Goal: Information Seeking & Learning: Learn about a topic

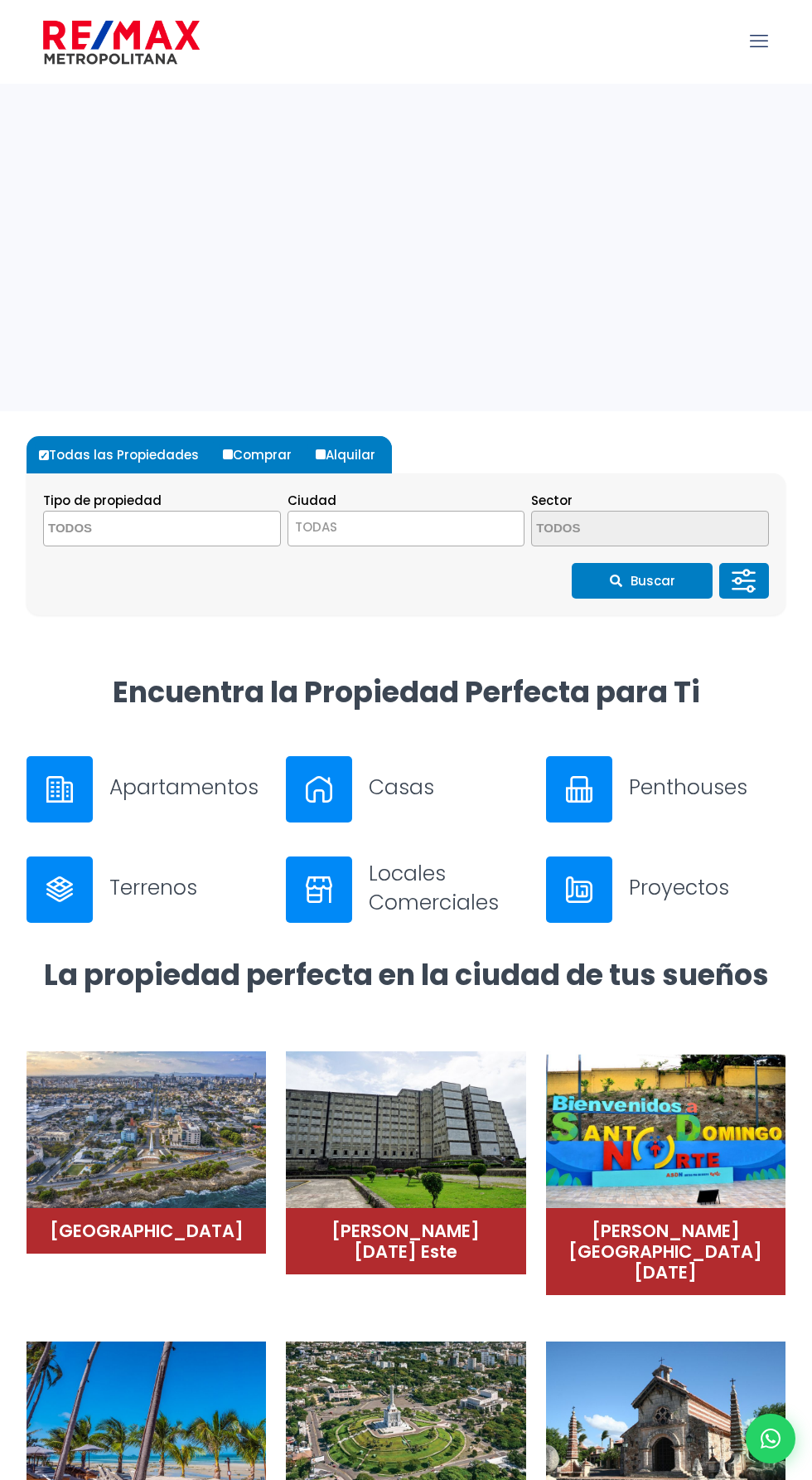
select select
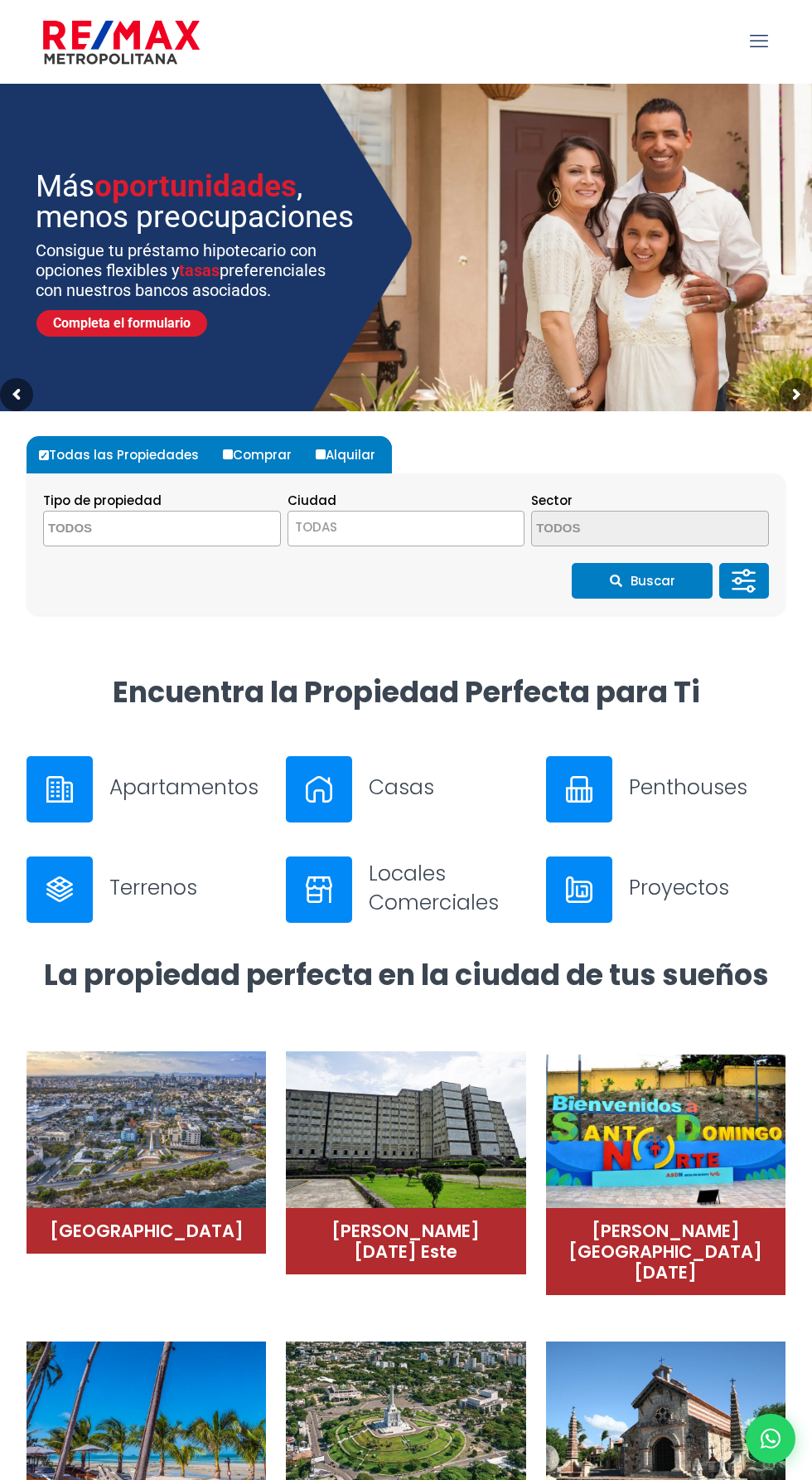
click at [317, 453] on input "Alquilar" at bounding box center [321, 454] width 10 height 10
radio input "true"
click at [184, 524] on textarea "Search" at bounding box center [124, 529] width 161 height 36
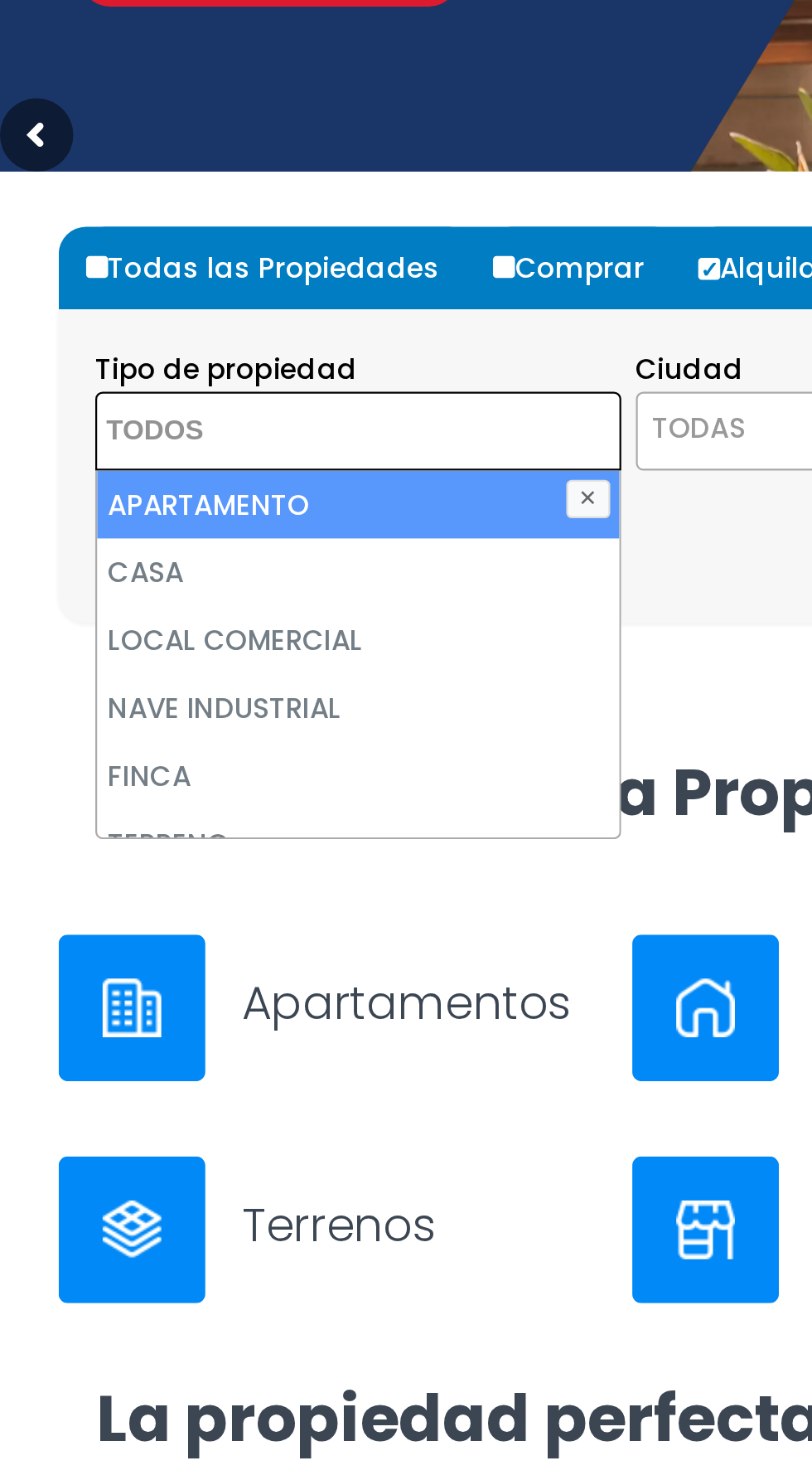
click at [126, 558] on li "APARTAMENTO" at bounding box center [162, 561] width 236 height 30
select select "apartment"
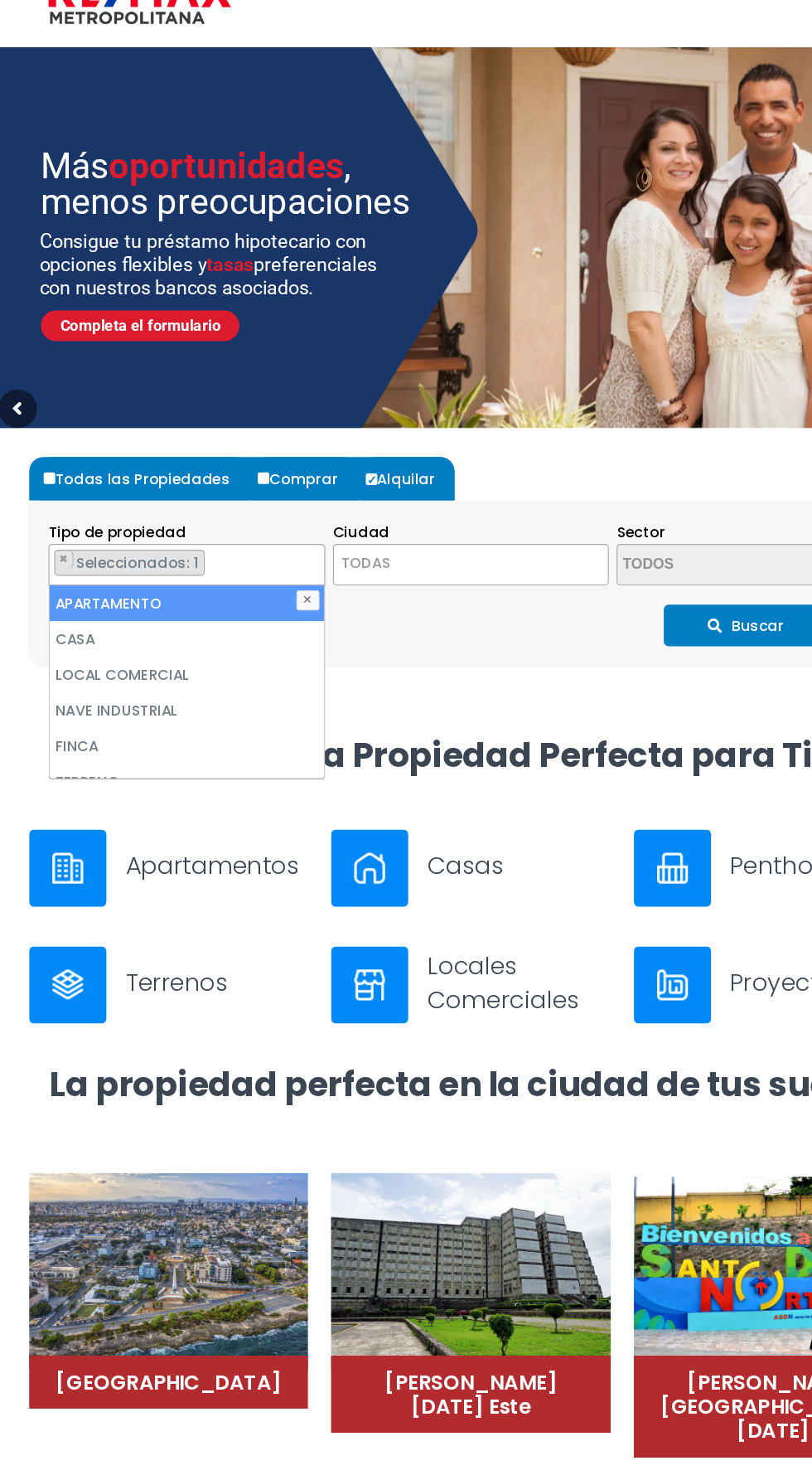
click at [424, 527] on span "TODAS" at bounding box center [406, 527] width 236 height 23
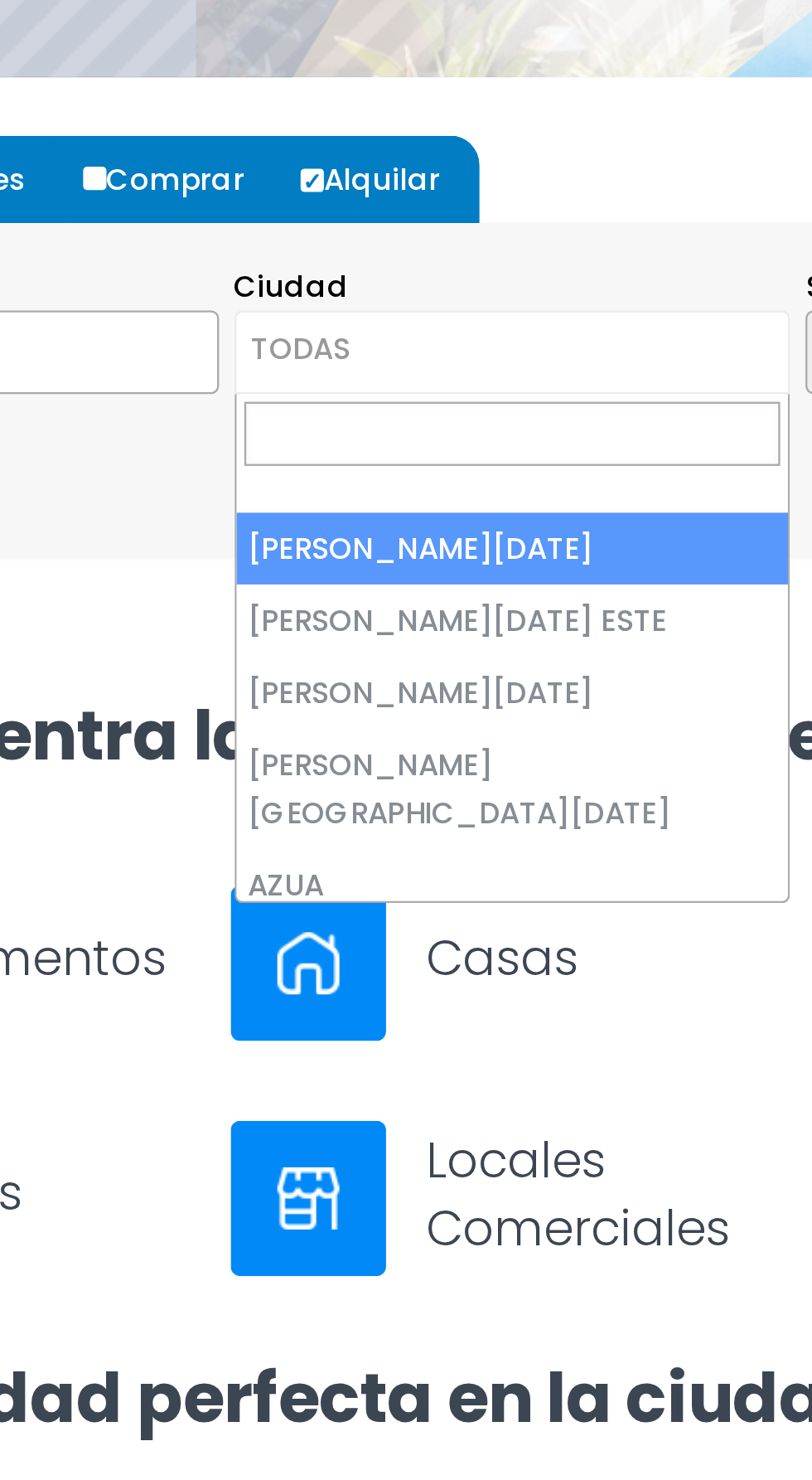
select select "1"
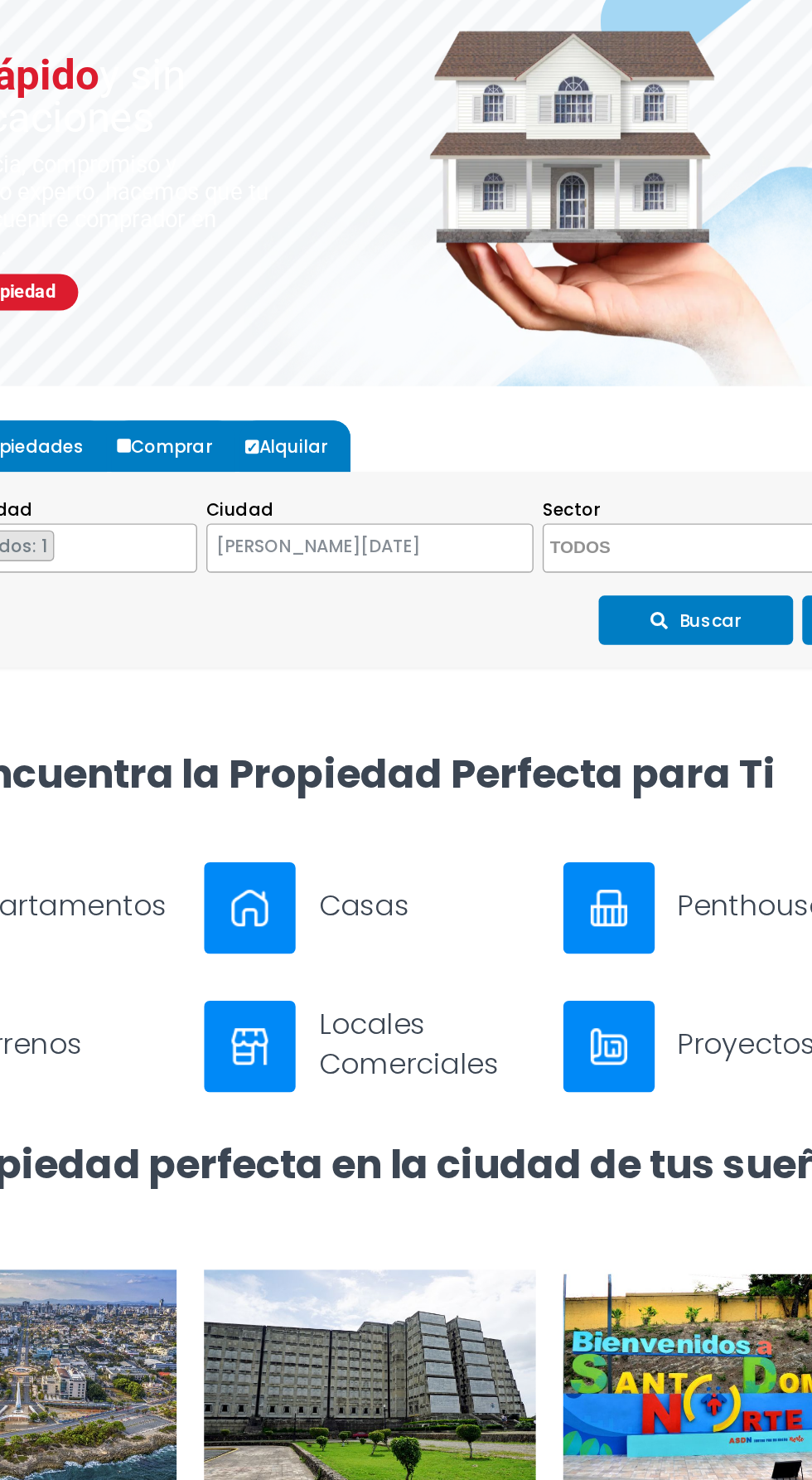
click at [625, 526] on textarea "Search" at bounding box center [612, 529] width 161 height 36
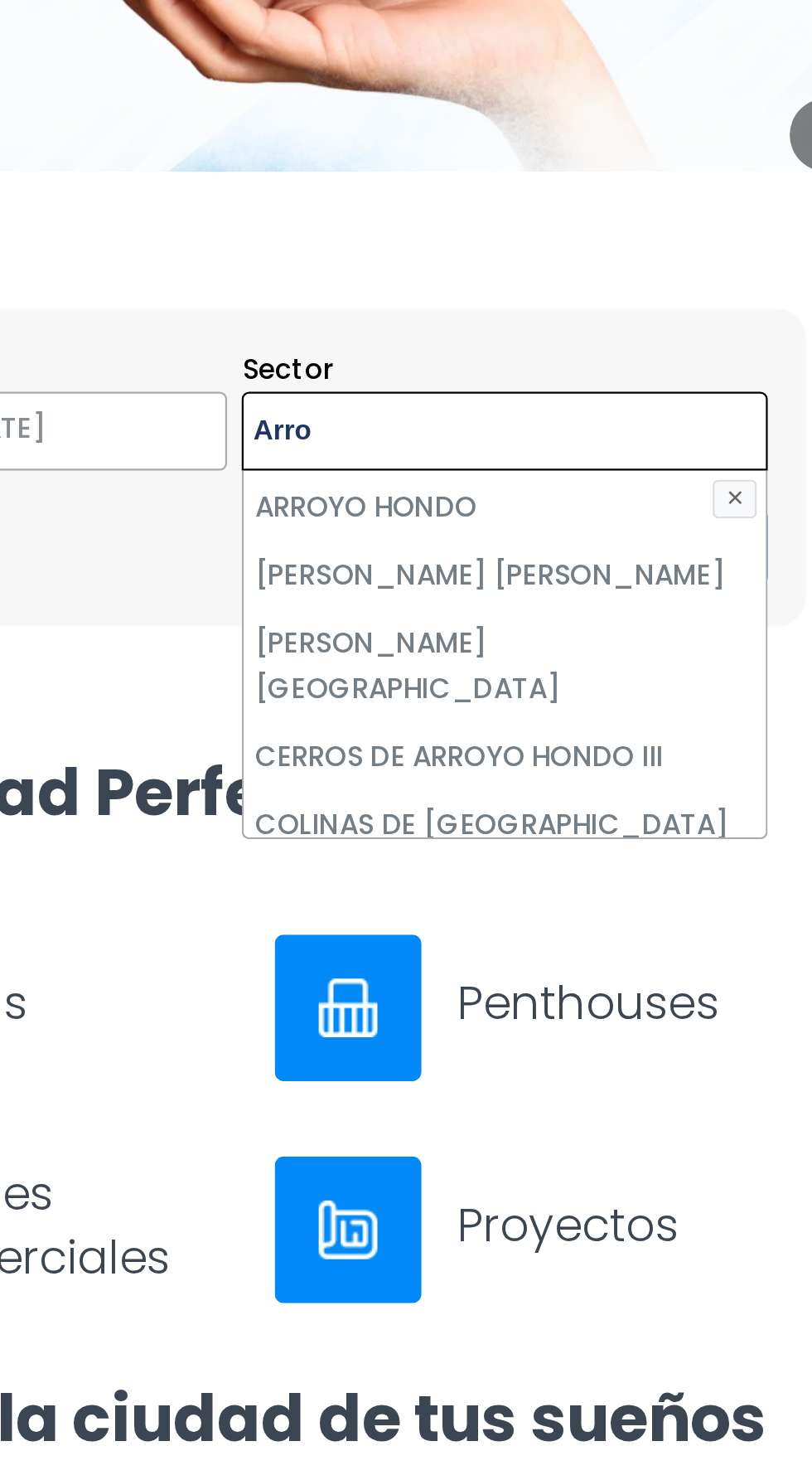
scroll to position [76, 0]
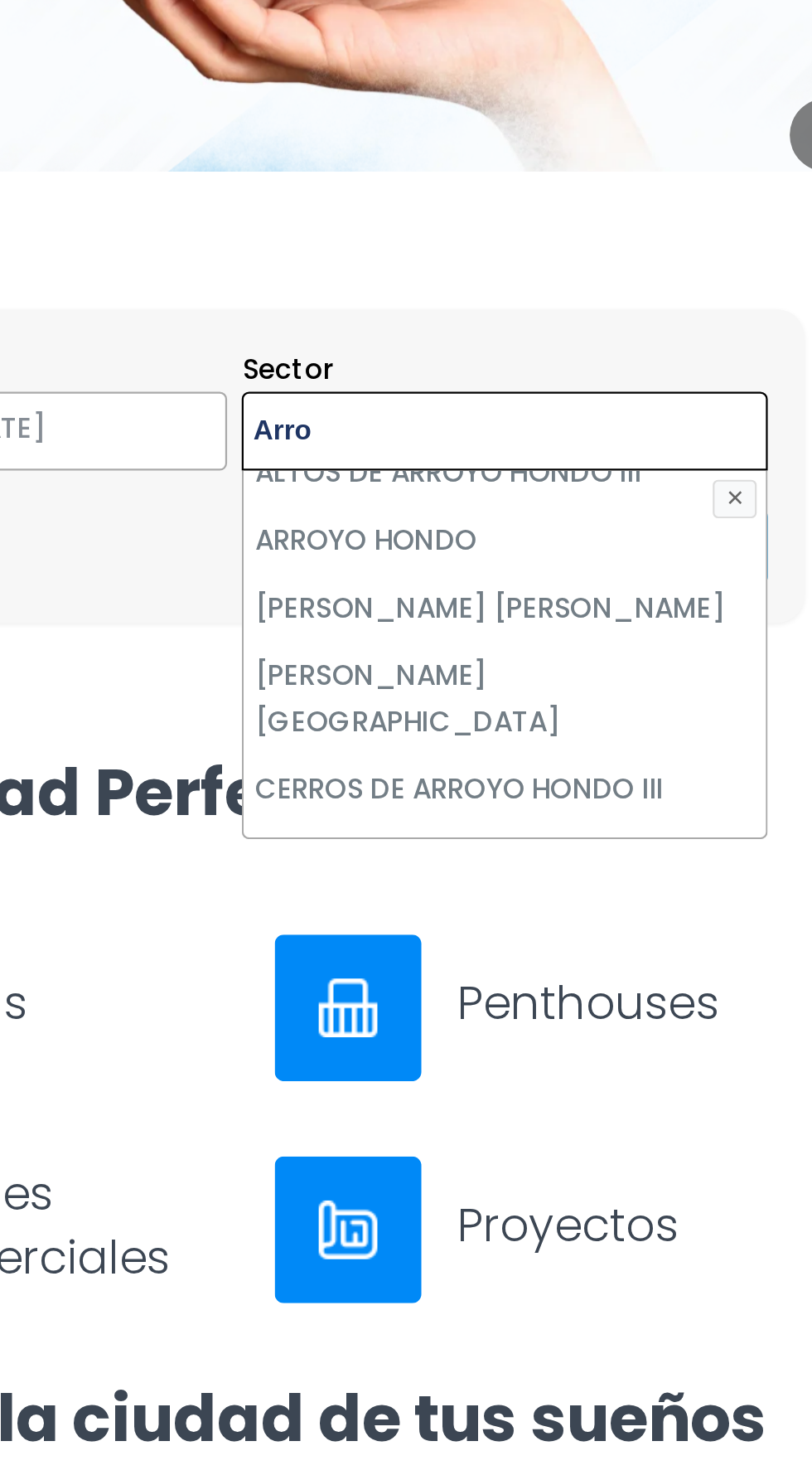
type textarea "Arro"
click at [753, 562] on button "✕" at bounding box center [754, 559] width 19 height 17
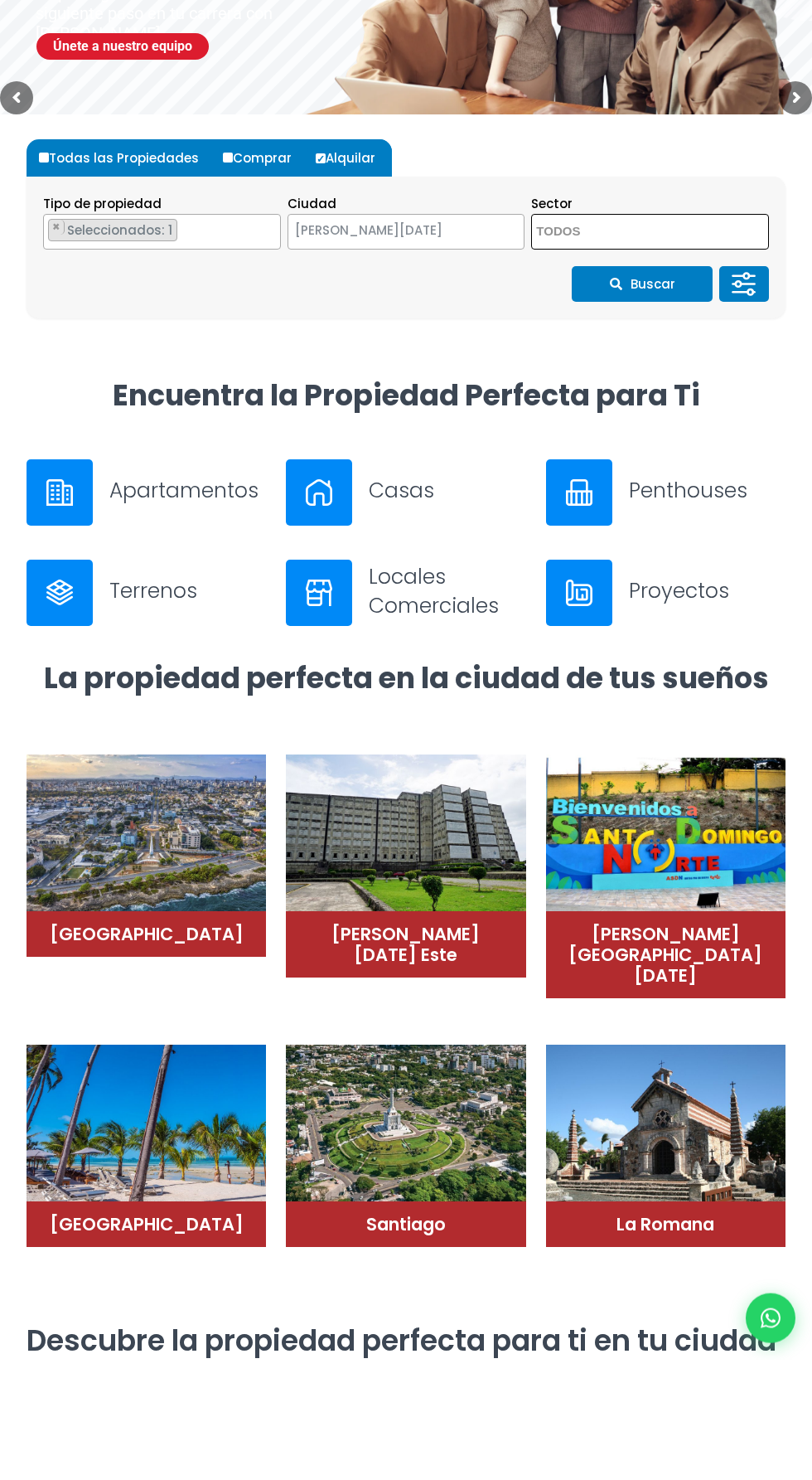
click at [743, 399] on icon at bounding box center [745, 404] width 33 height 50
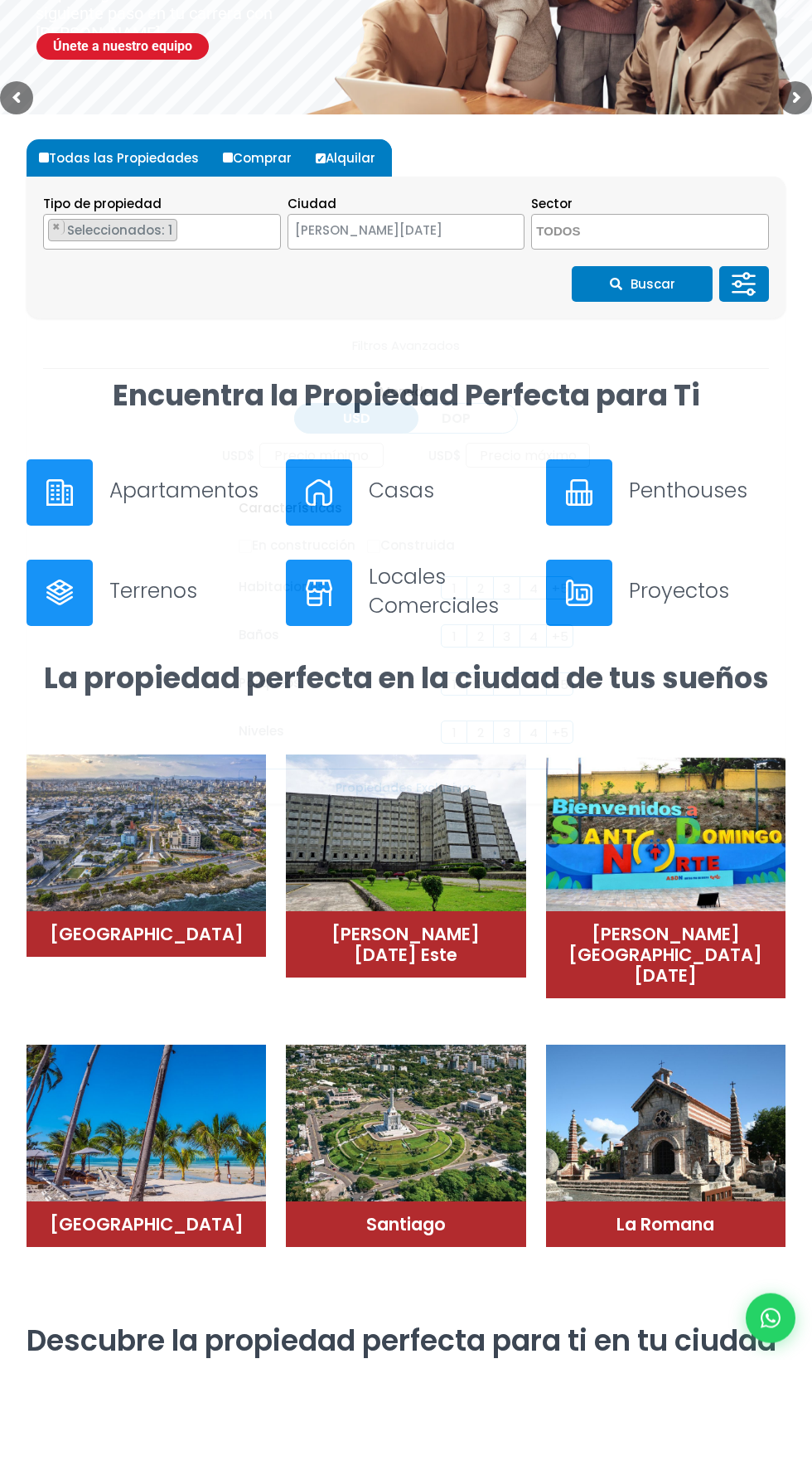
scroll to position [175, 0]
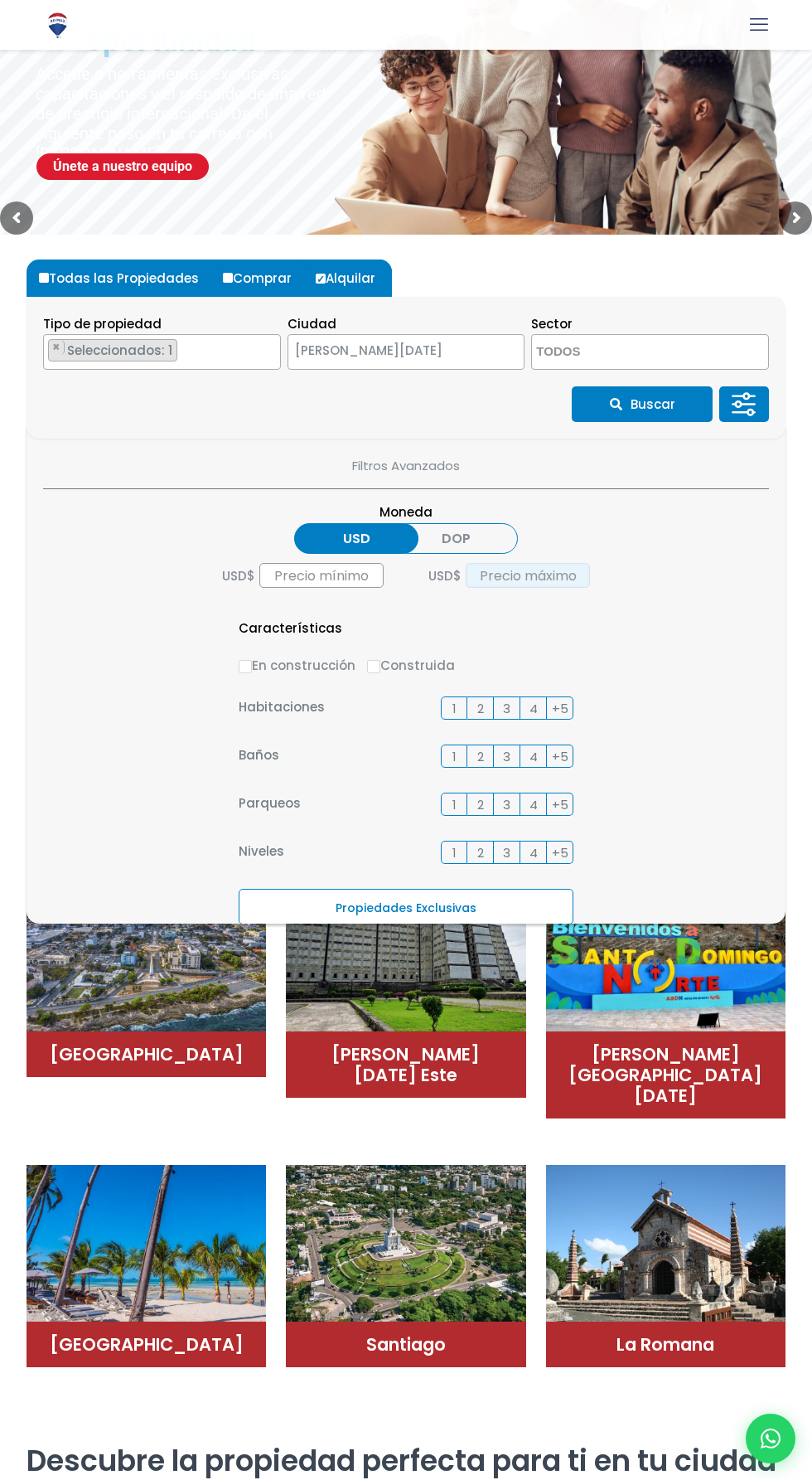
click at [548, 567] on input "text" at bounding box center [528, 575] width 125 height 25
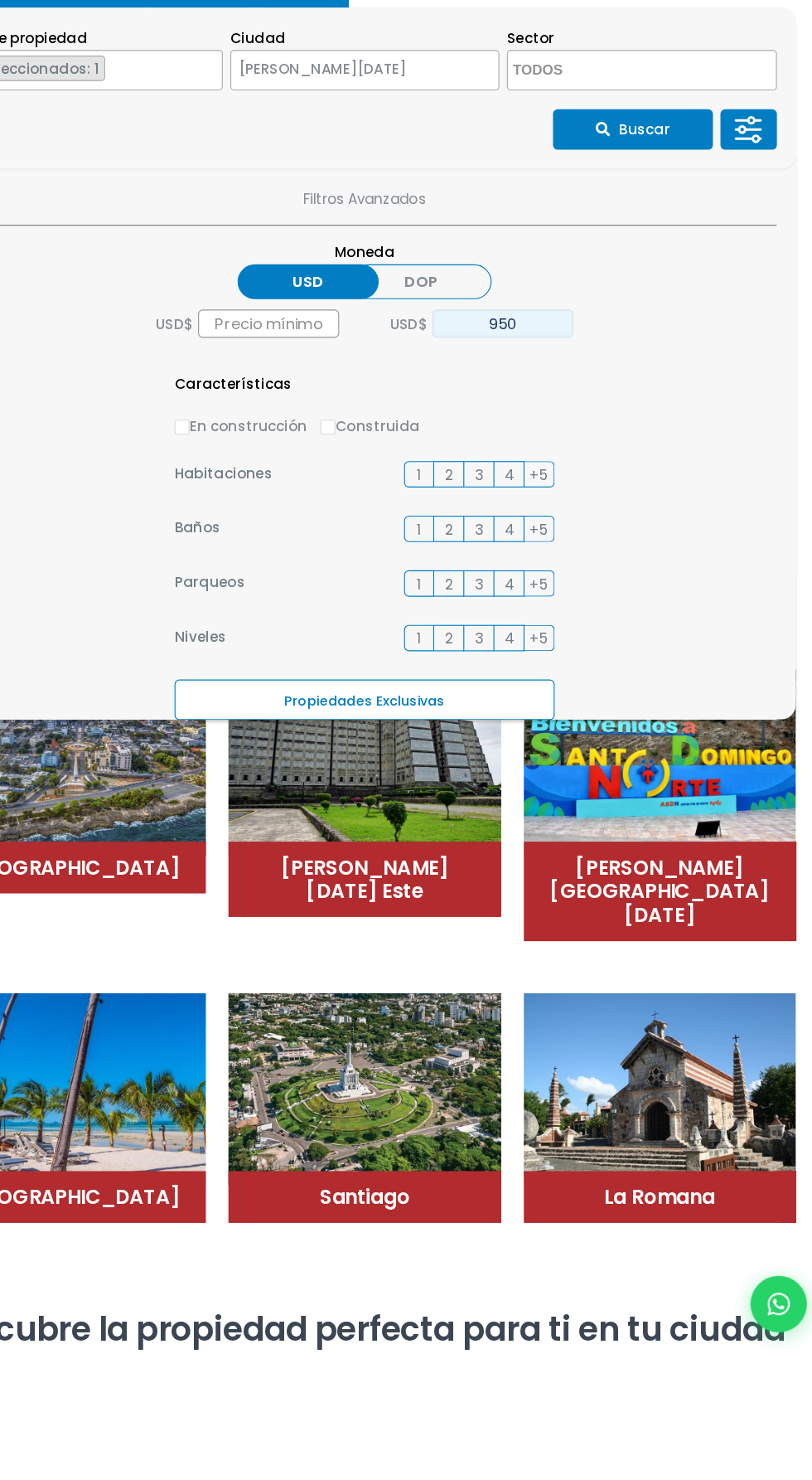
type input "950"
click at [480, 707] on span "2" at bounding box center [481, 708] width 7 height 20
click at [0, 0] on input "2" at bounding box center [0, 0] width 0 height 0
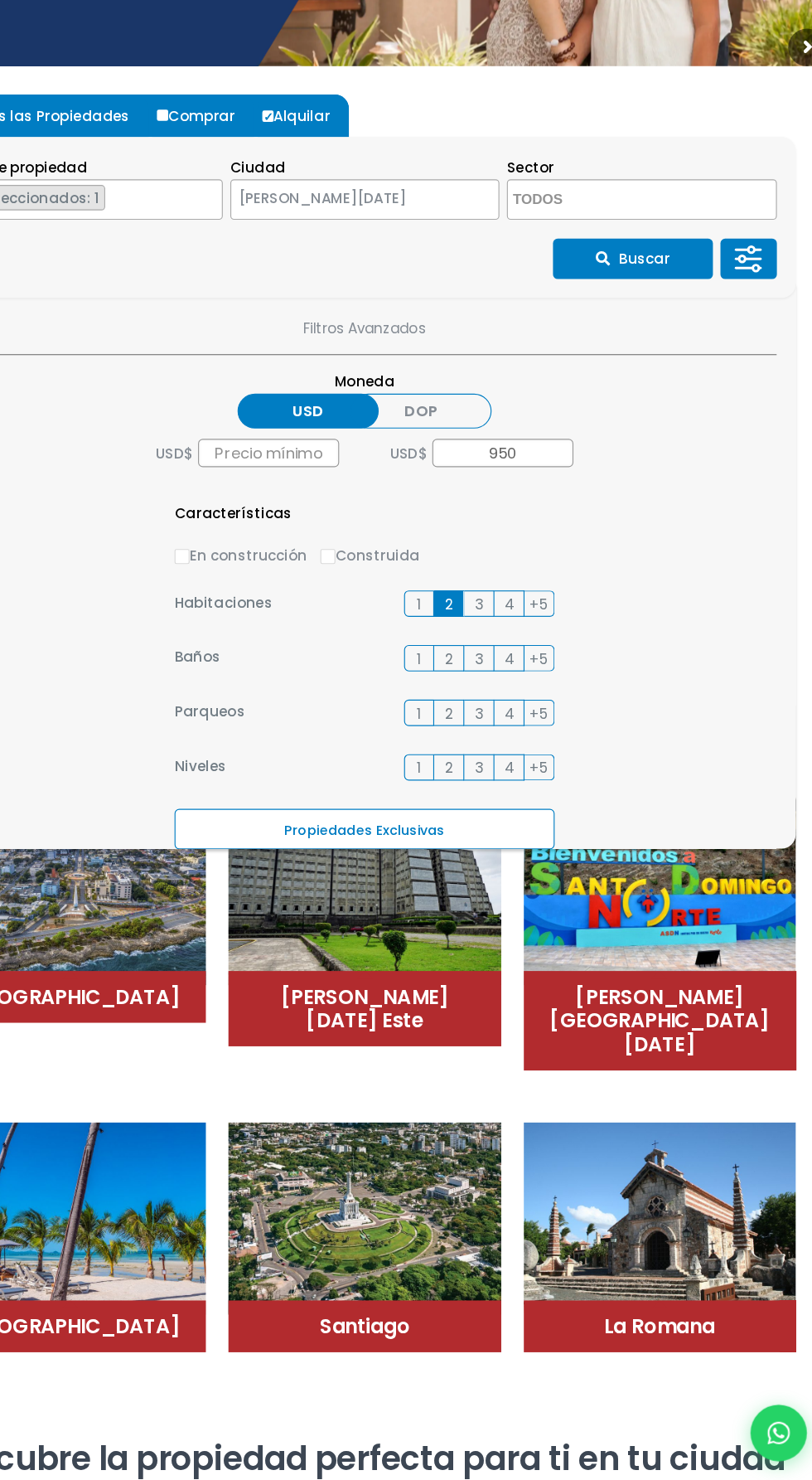
click at [509, 702] on span "3" at bounding box center [507, 708] width 8 height 20
click at [0, 0] on input "3" at bounding box center [0, 0] width 0 height 0
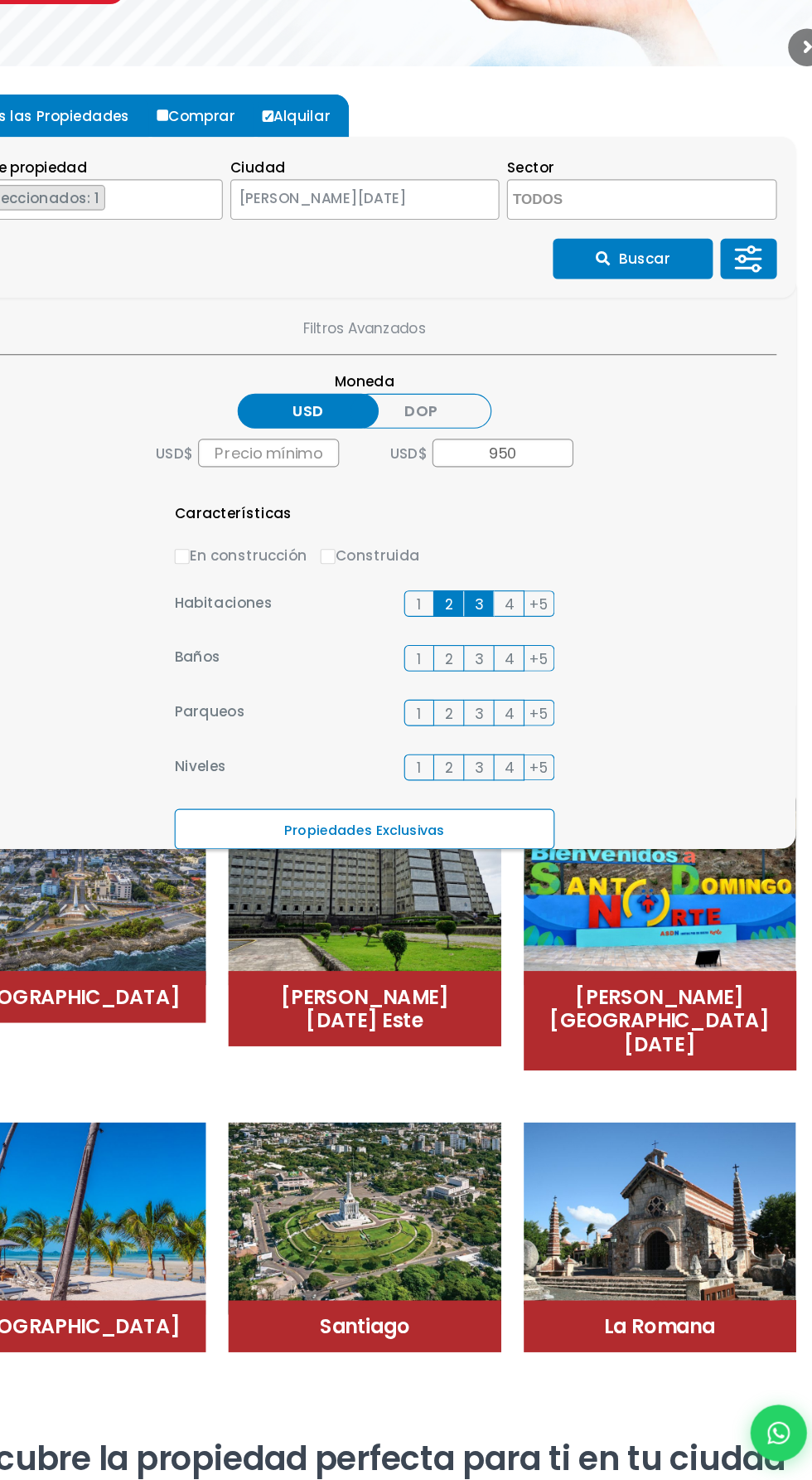
click at [480, 803] on span "2" at bounding box center [481, 804] width 7 height 20
click at [0, 0] on input "2" at bounding box center [0, 0] width 0 height 0
click at [433, 905] on label "Propiedades Exclusivas" at bounding box center [406, 906] width 334 height 36
click at [0, 0] on input "Propiedades Exclusivas" at bounding box center [0, 0] width 0 height 0
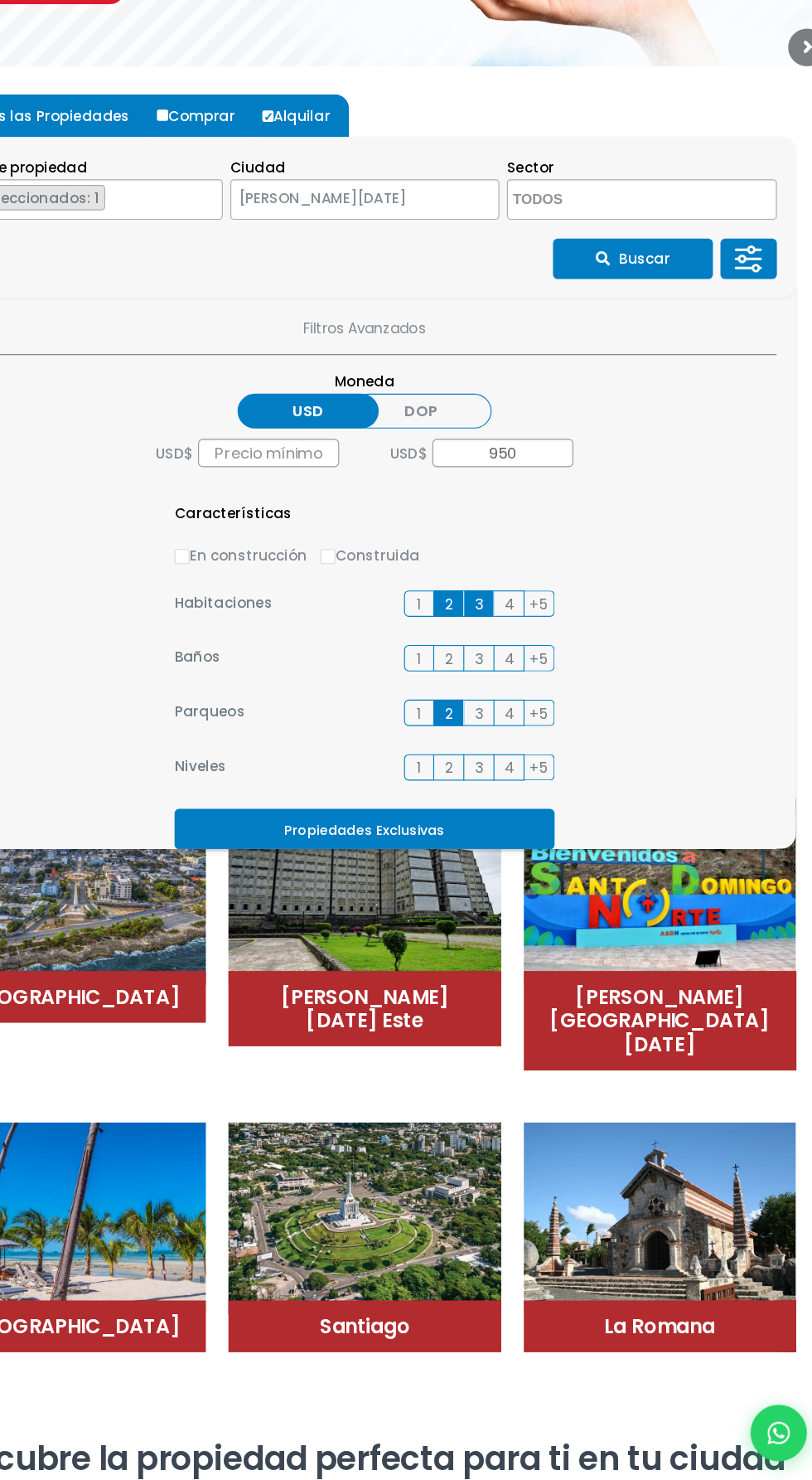
click at [368, 892] on label "Propiedades Exclusivas" at bounding box center [406, 906] width 334 height 36
click at [0, 0] on input "Propiedades Exclusivas" at bounding box center [0, 0] width 0 height 0
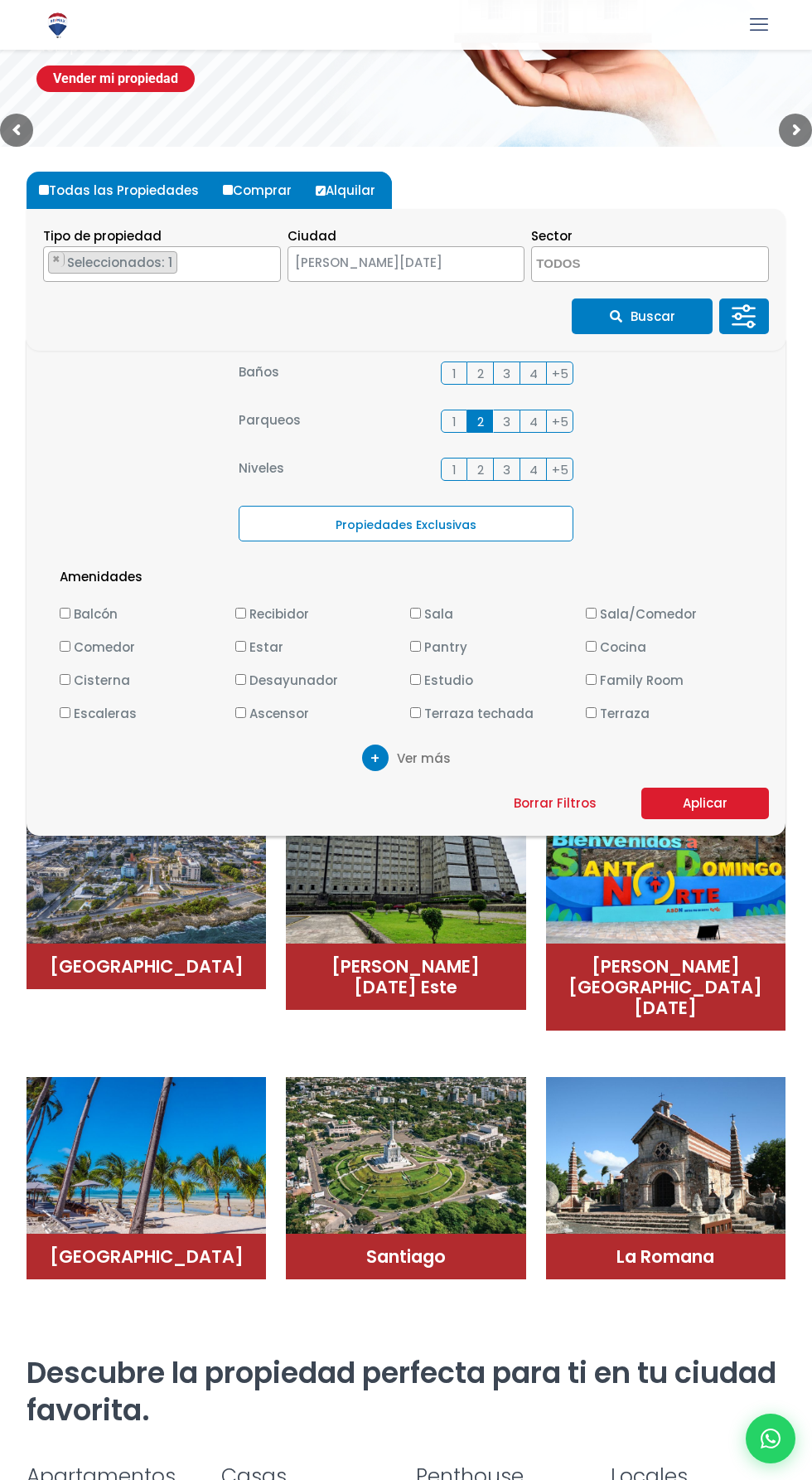
scroll to position [276, 0]
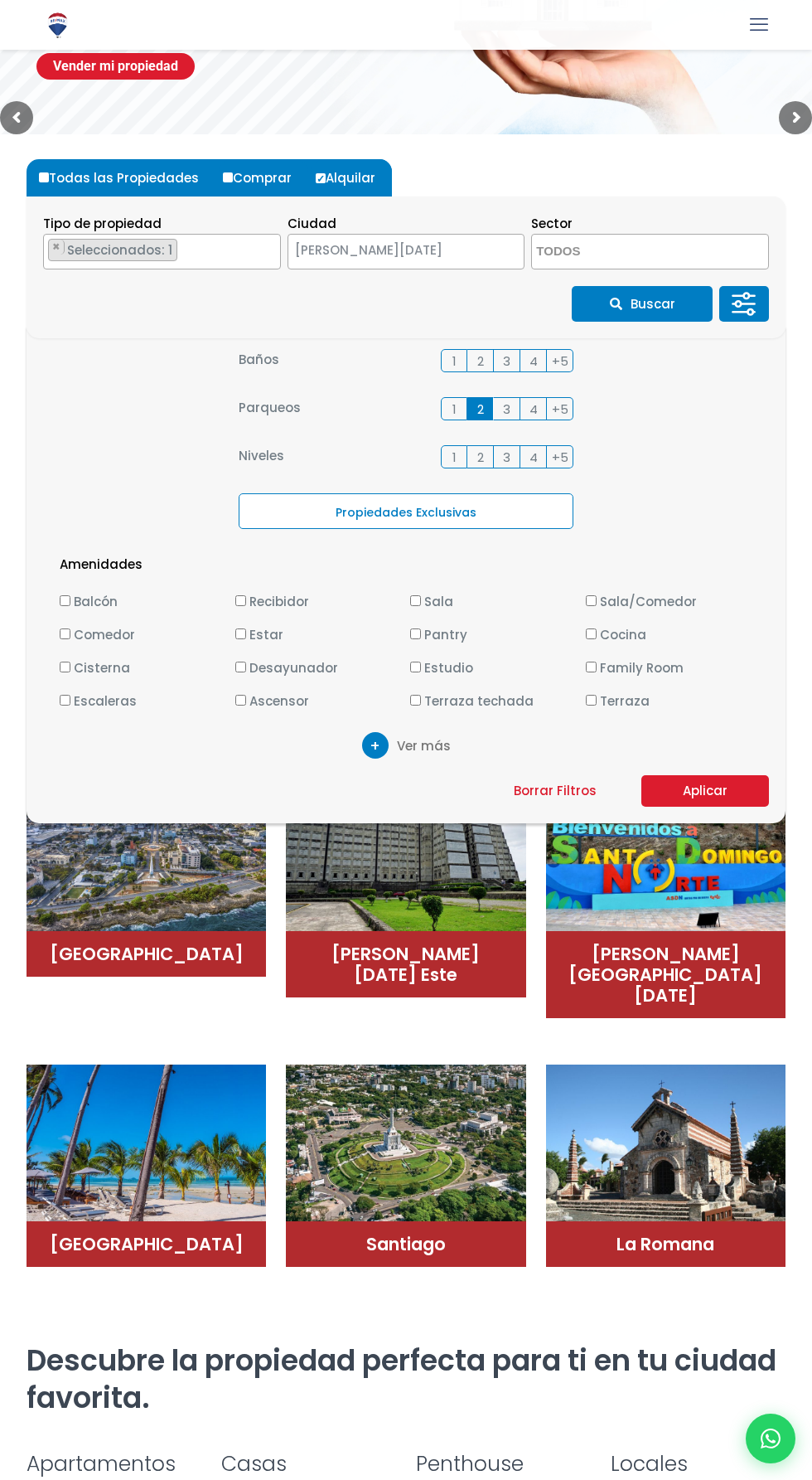
click at [705, 787] on button "Aplicar" at bounding box center [705, 791] width 128 height 31
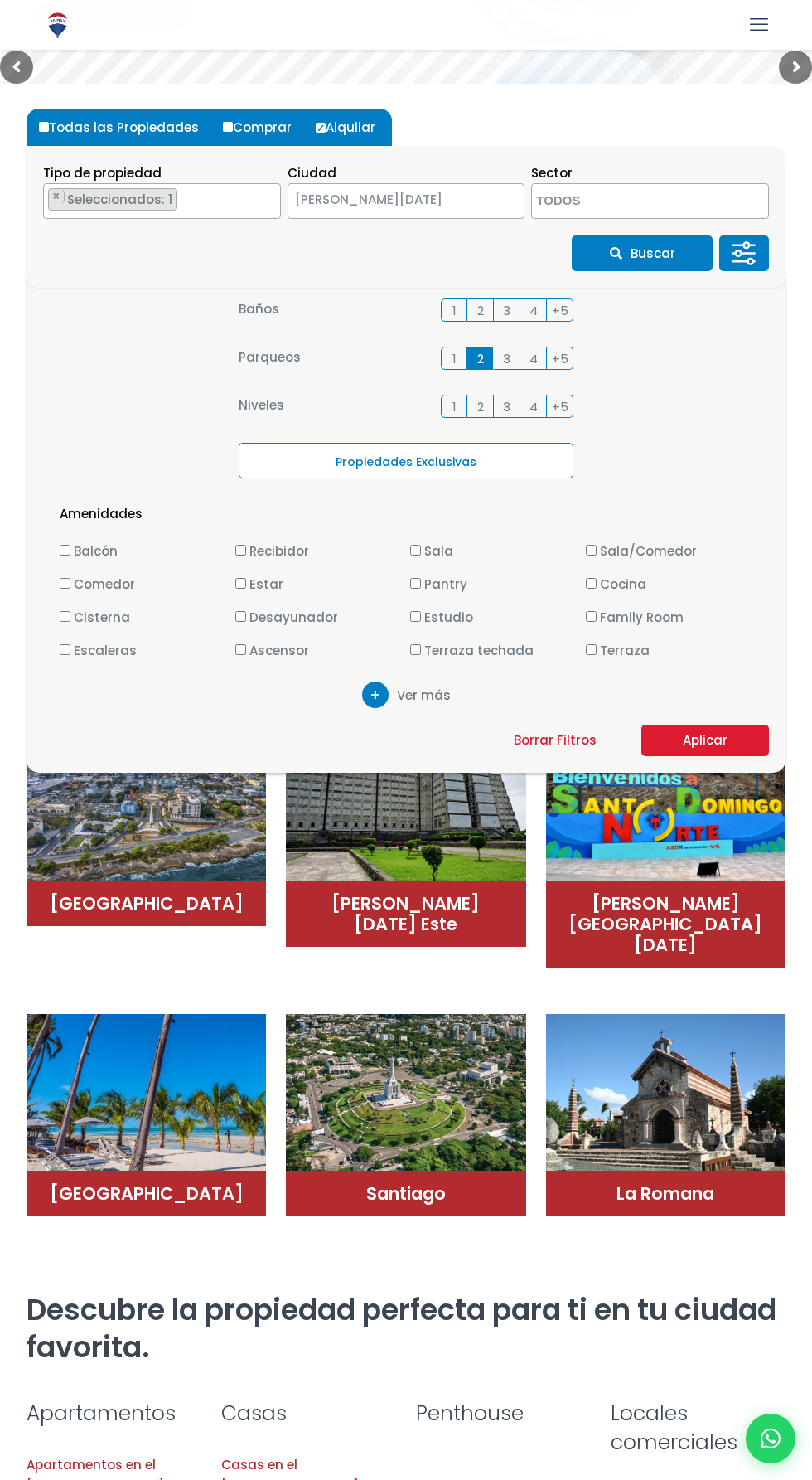
scroll to position [386, 0]
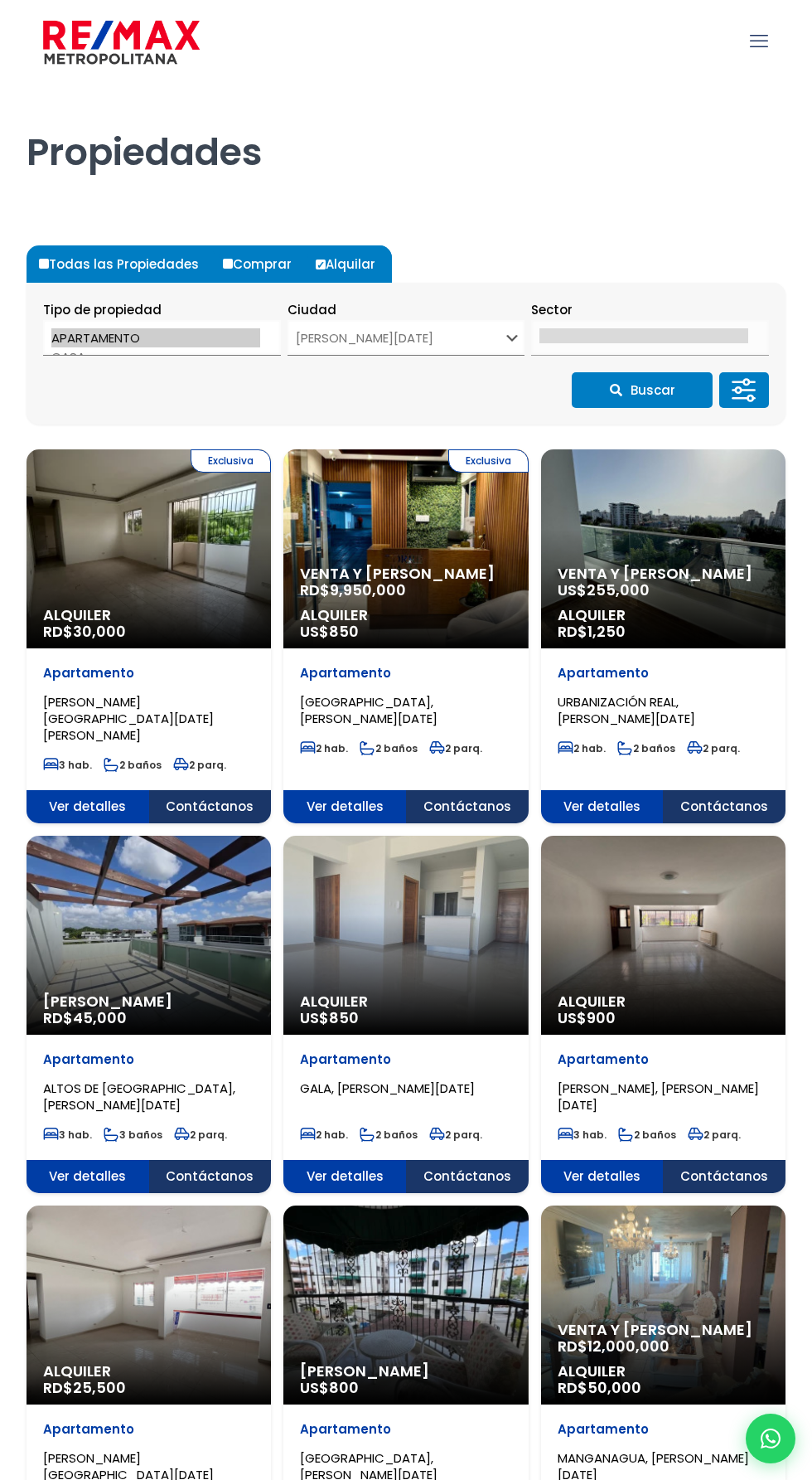
select select "1"
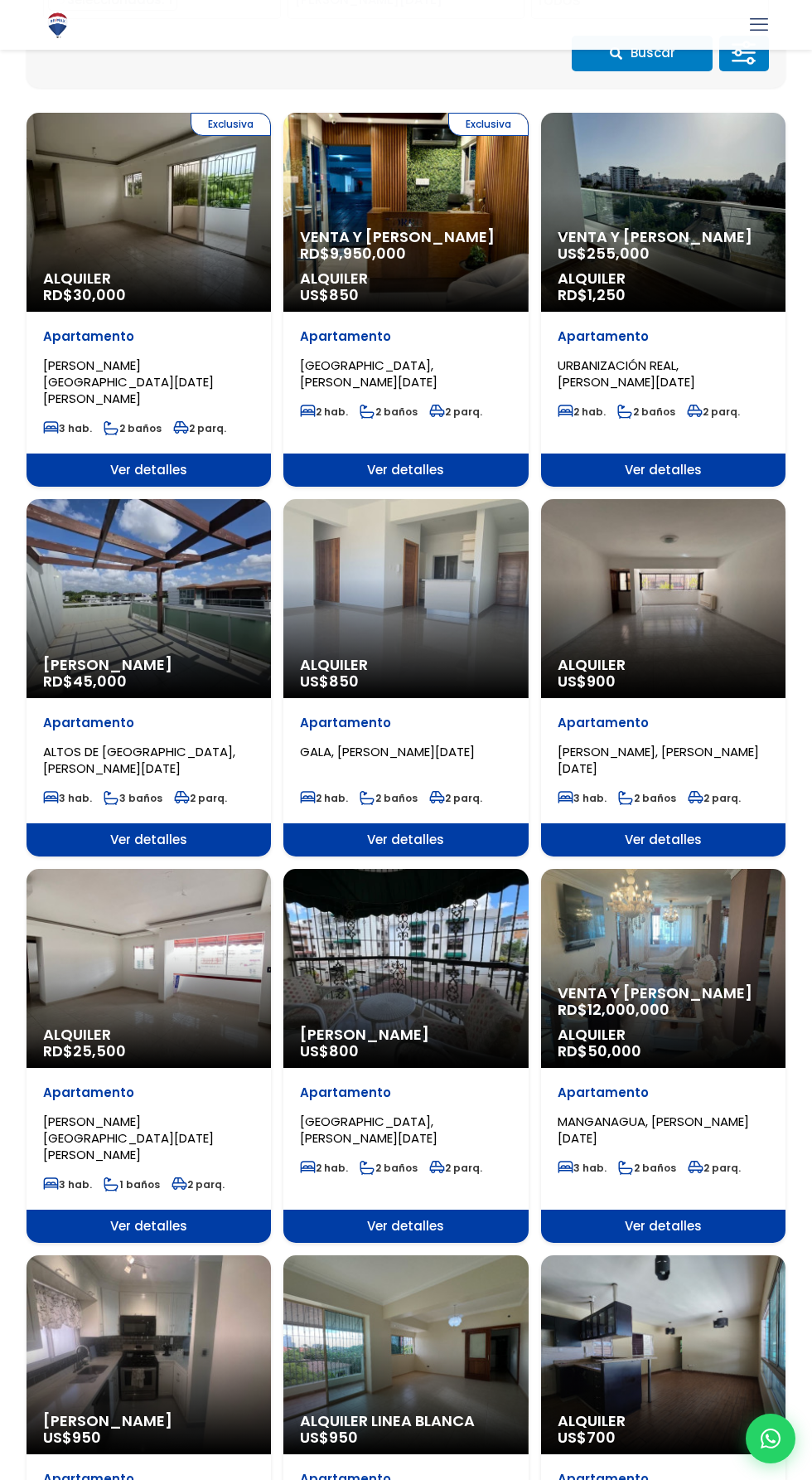
scroll to position [336, 0]
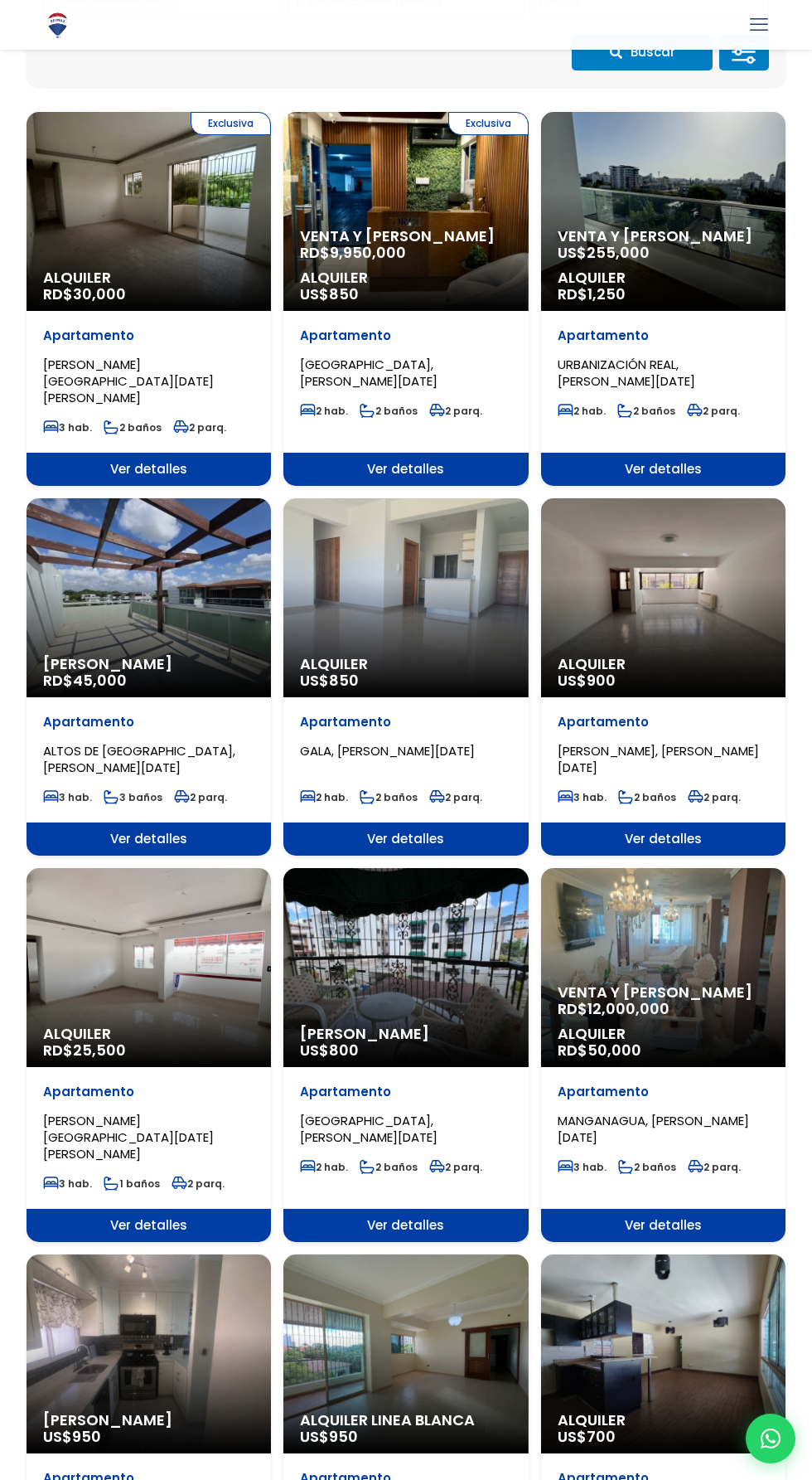
click at [254, 344] on p "Apartamento" at bounding box center [148, 335] width 212 height 17
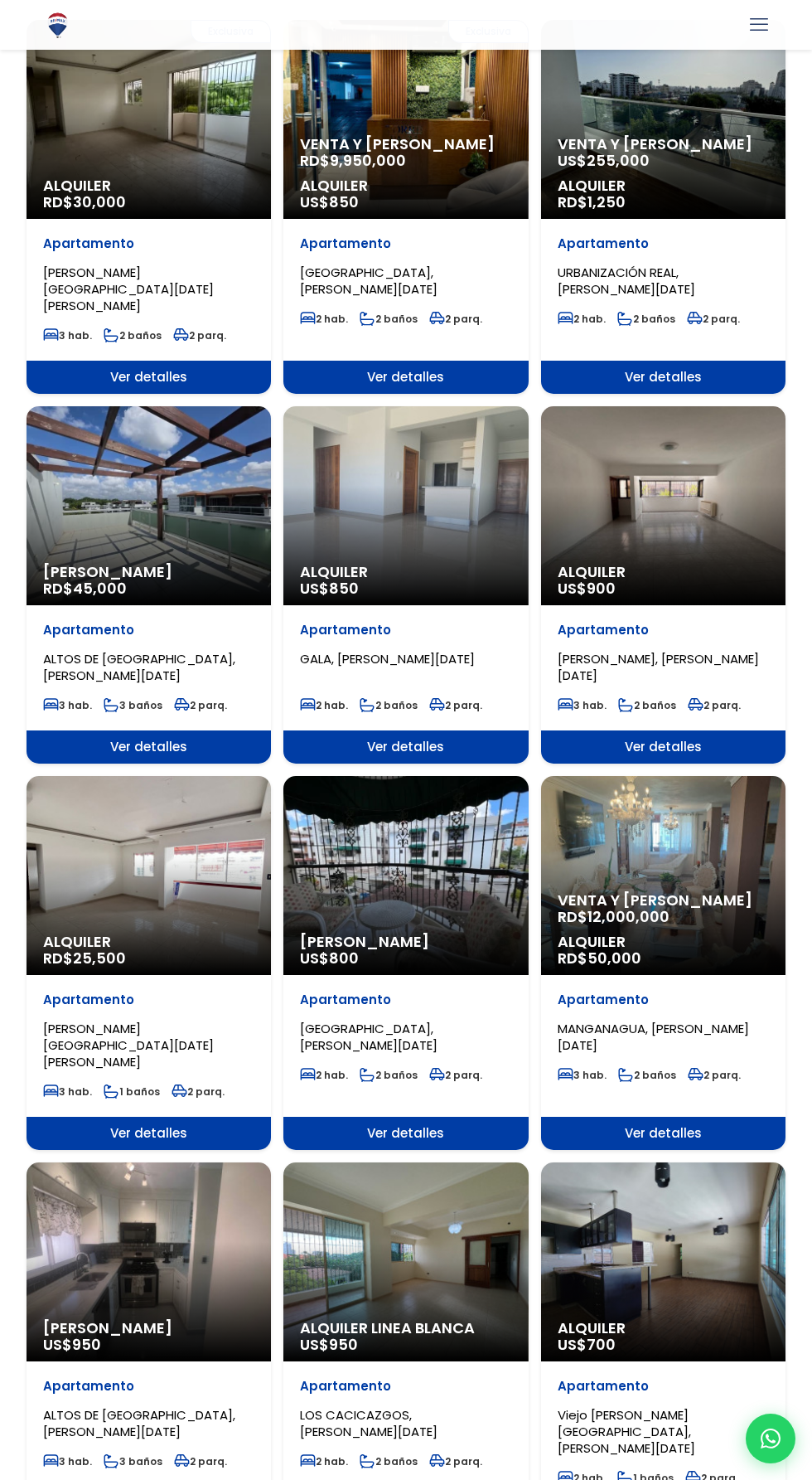
scroll to position [448, 0]
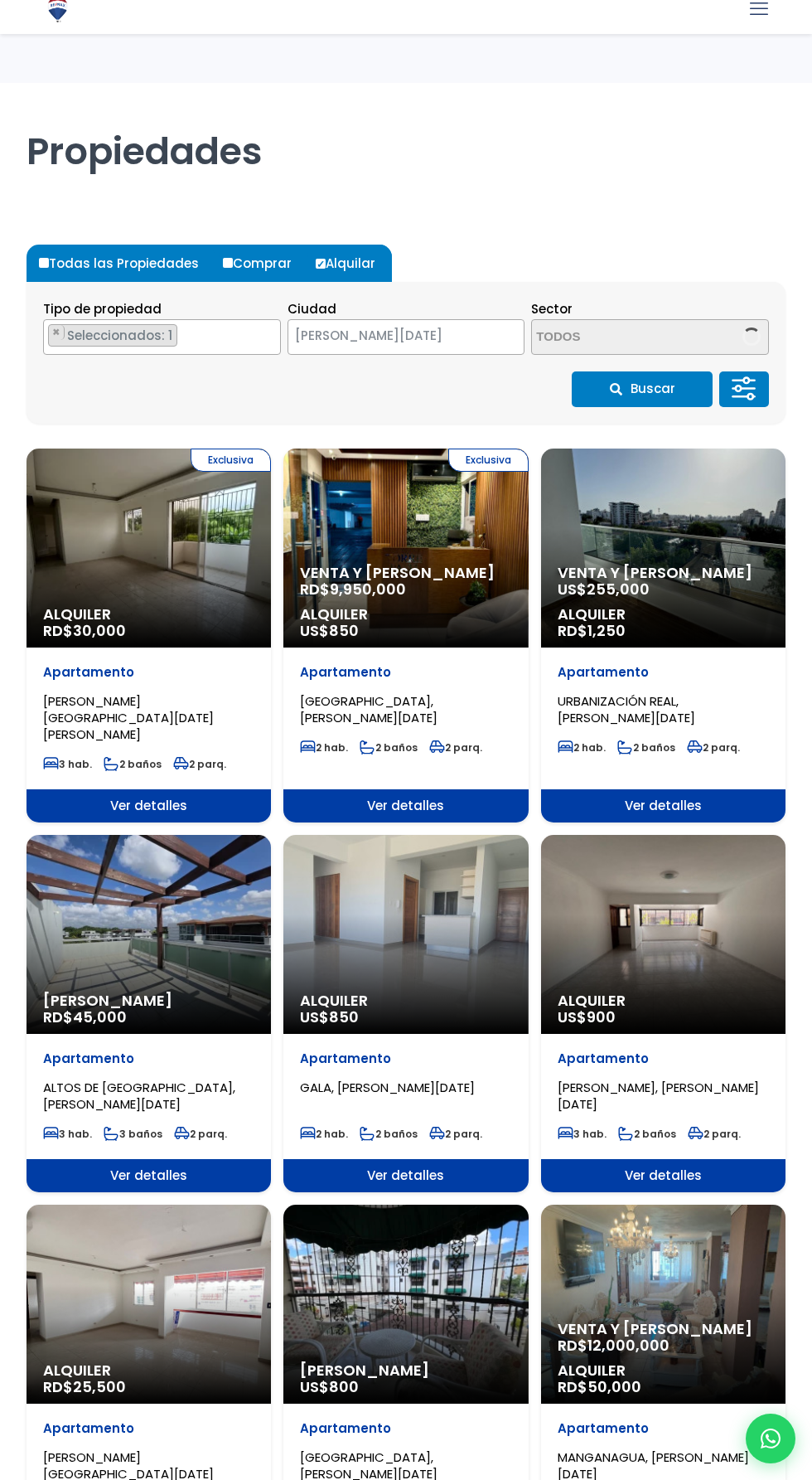
select select "1"
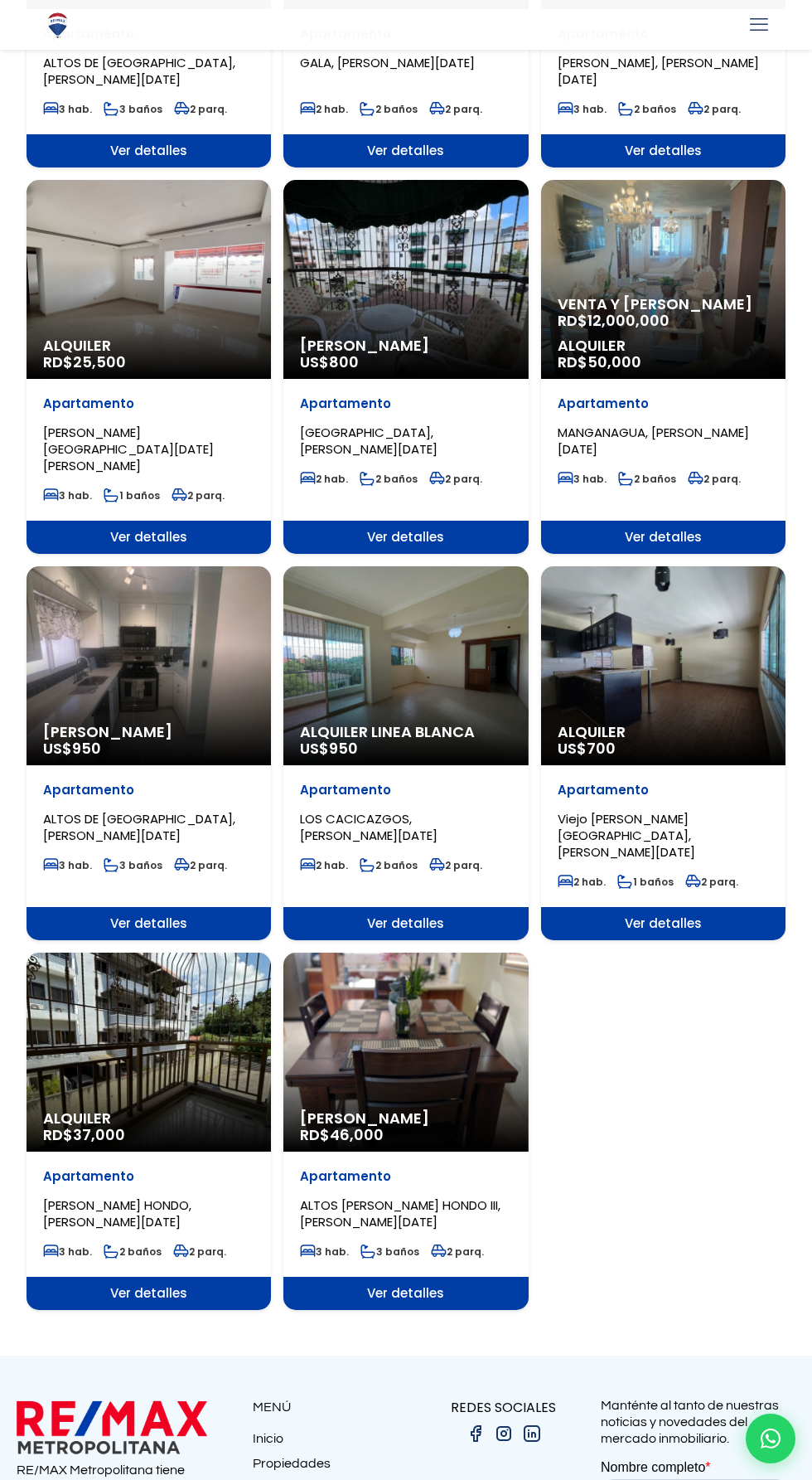
scroll to position [1026, 0]
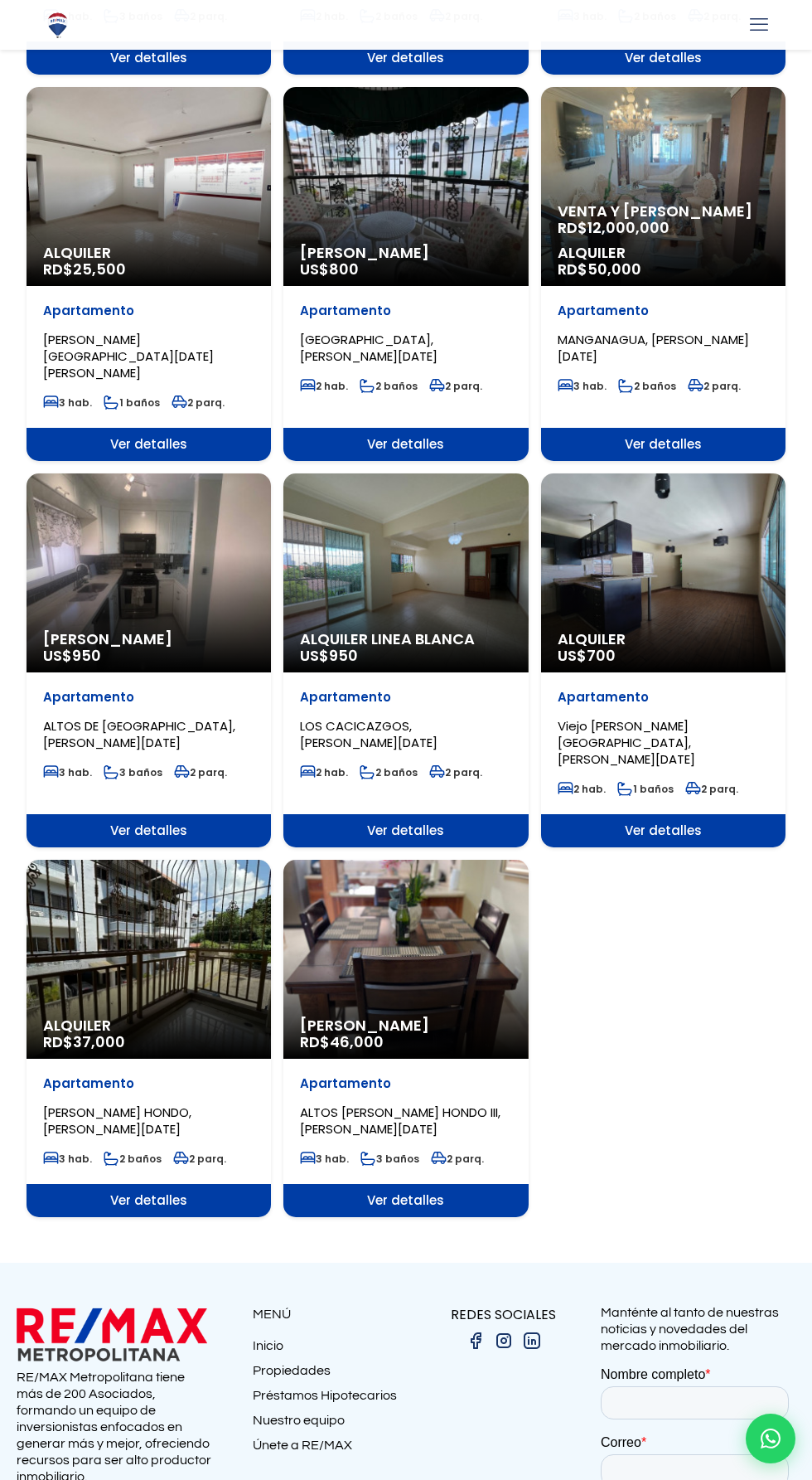
scroll to position [1136, 0]
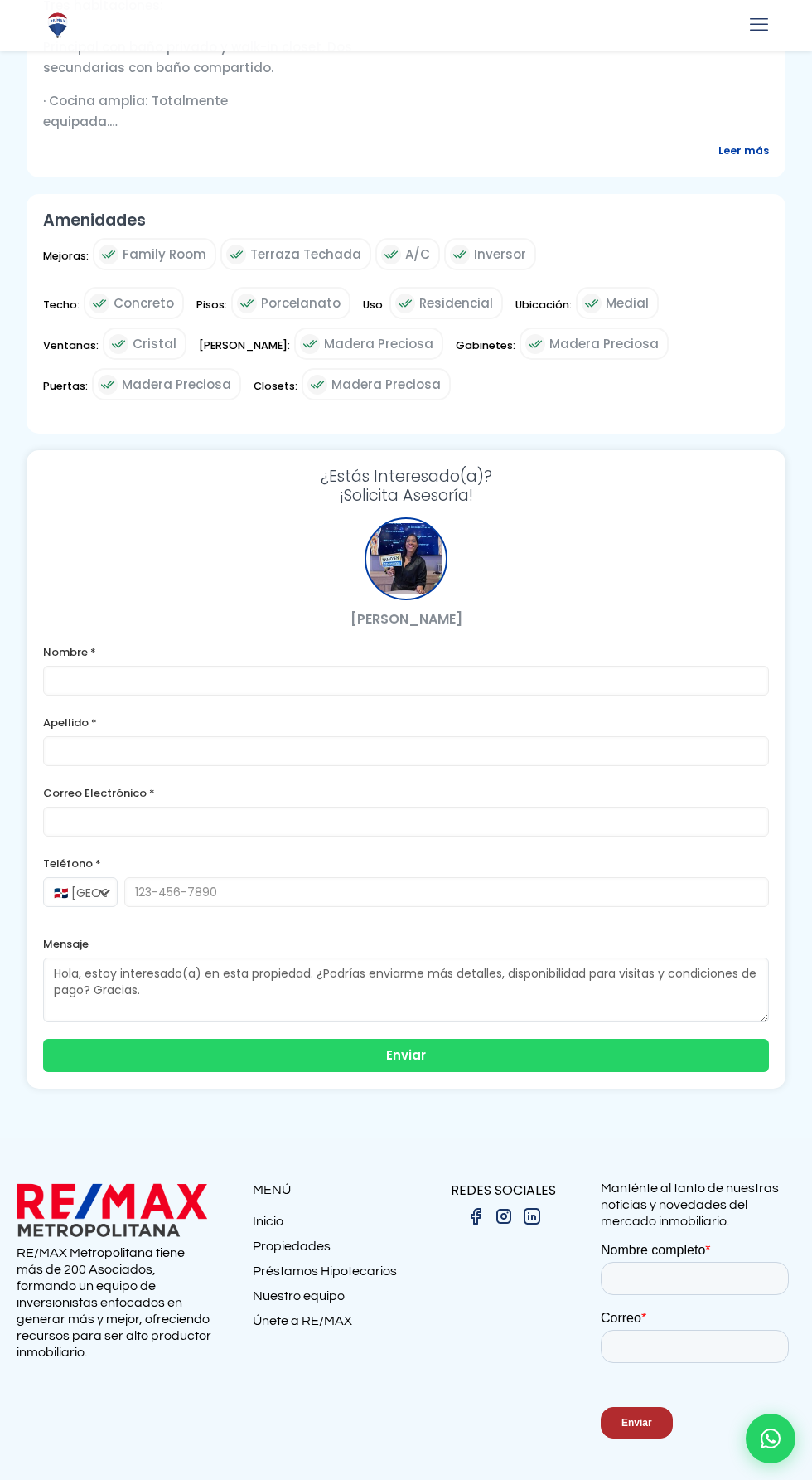
scroll to position [811, 0]
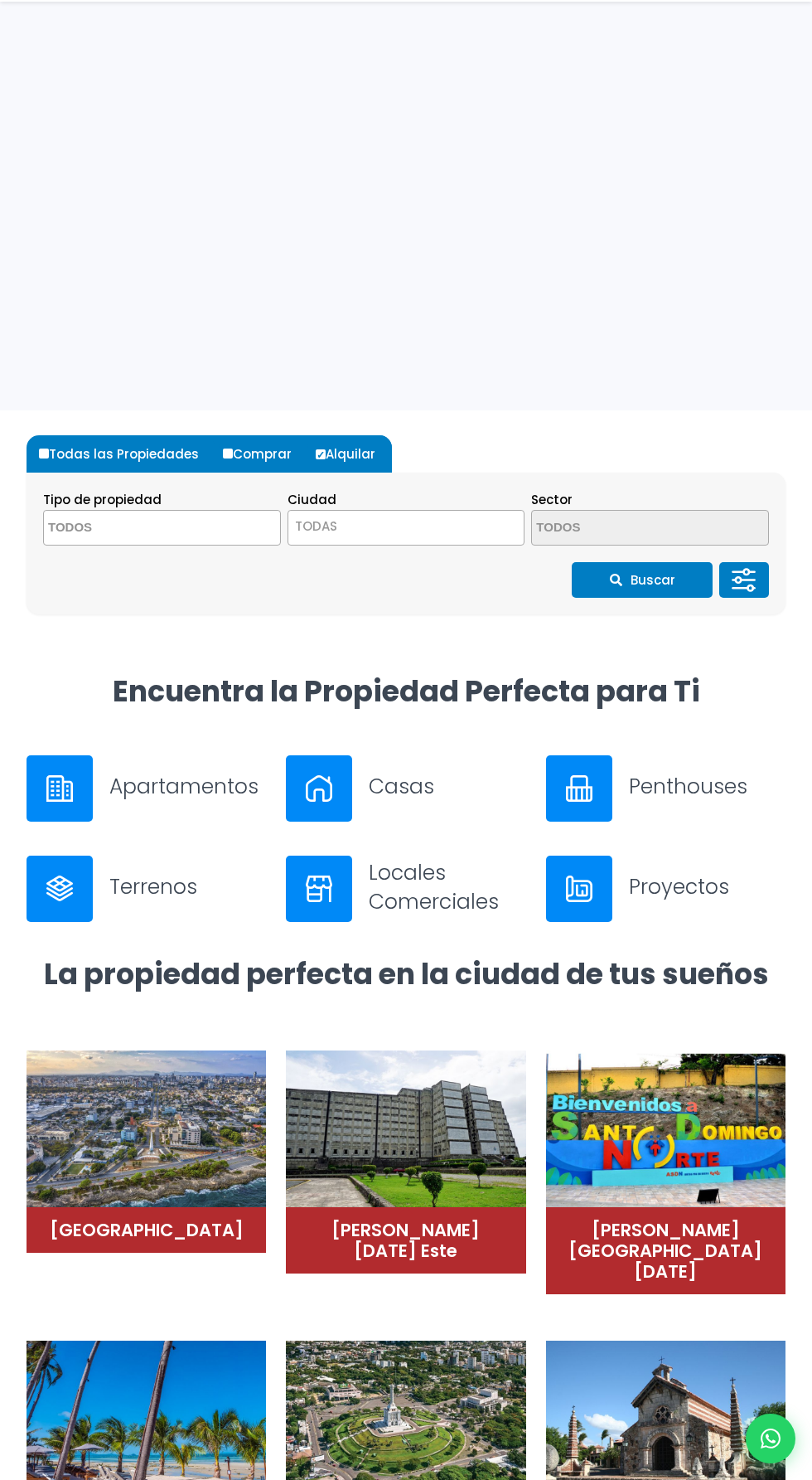
select select "1"
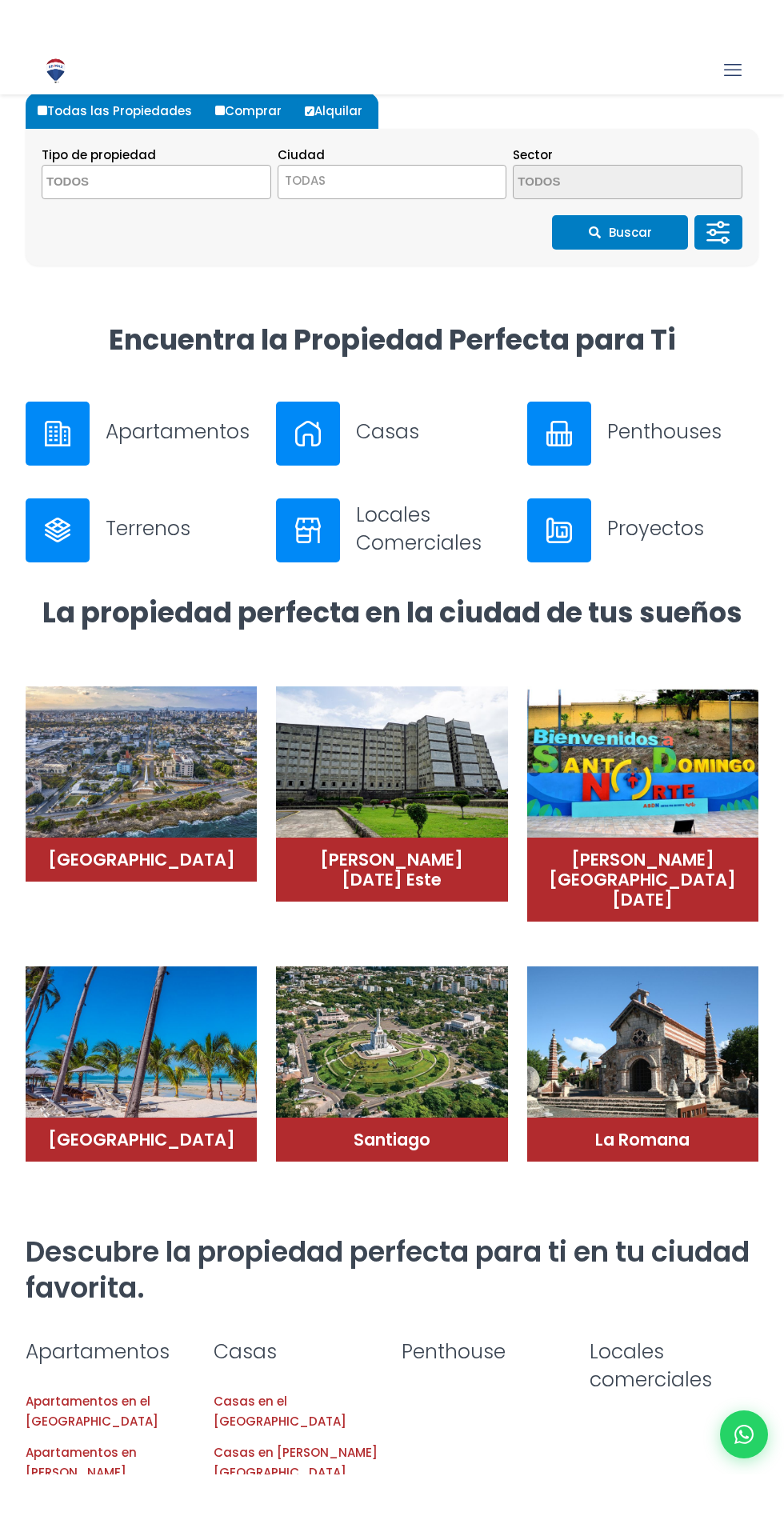
scroll to position [373, 0]
